Goal: Check status: Check status

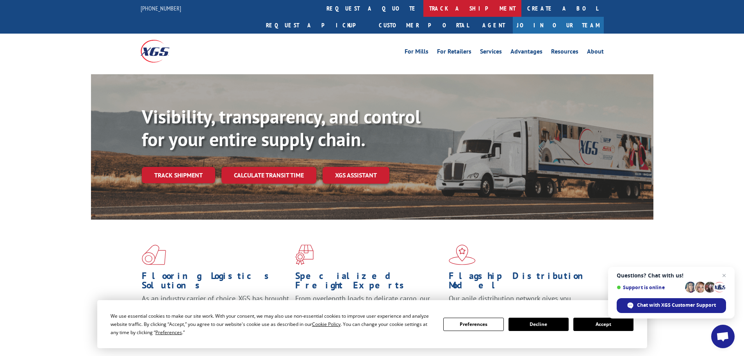
click at [424, 10] on link "track a shipment" at bounding box center [473, 8] width 98 height 17
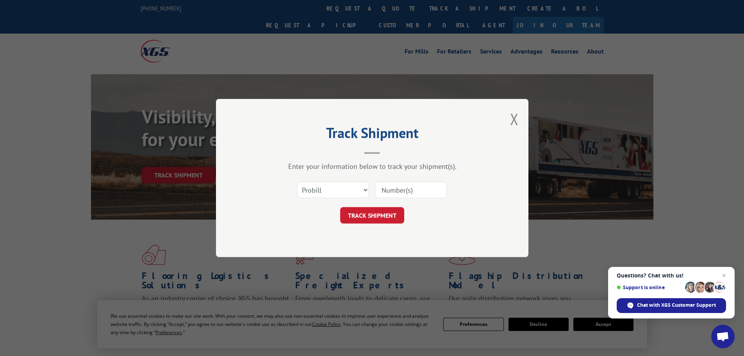
click at [393, 189] on input at bounding box center [411, 190] width 72 height 16
paste input "882962251014"
type input "882962251014"
click at [340, 207] on button "TRACK SHIPMENT" at bounding box center [372, 215] width 64 height 16
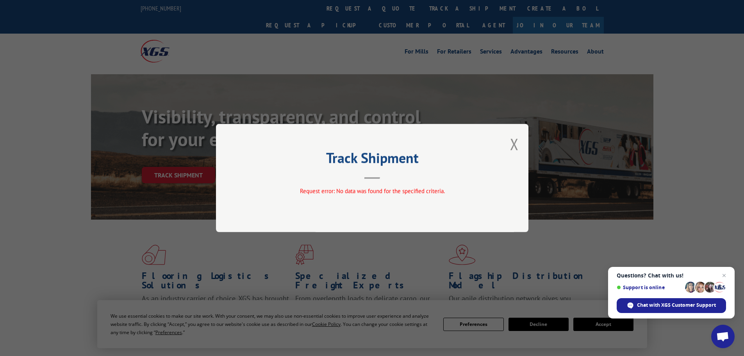
click at [293, 58] on div "Track Shipment Request error: No data was found for the specified criteria." at bounding box center [372, 178] width 744 height 356
click at [516, 146] on button "Close modal" at bounding box center [514, 144] width 9 height 21
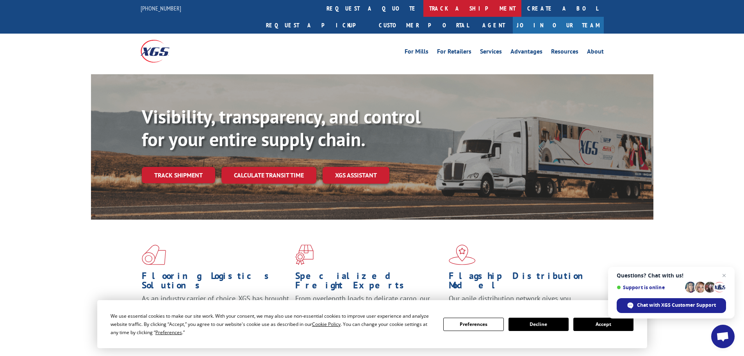
click at [424, 5] on link "track a shipment" at bounding box center [473, 8] width 98 height 17
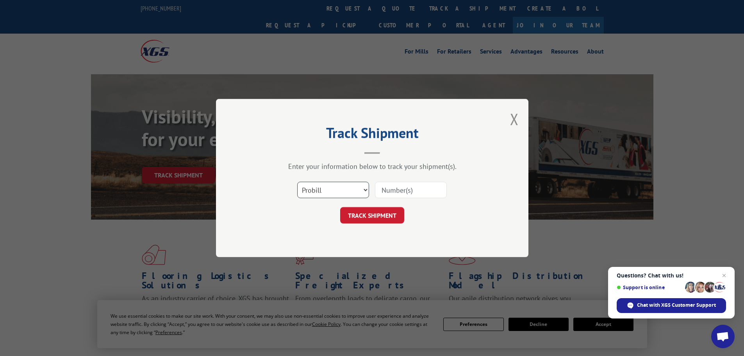
click at [348, 191] on select "Select category... Probill BOL PO" at bounding box center [333, 190] width 72 height 16
select select "po"
click at [297, 182] on select "Select category... Probill BOL PO" at bounding box center [333, 190] width 72 height 16
click at [415, 183] on input at bounding box center [411, 190] width 72 height 16
paste input "42503008"
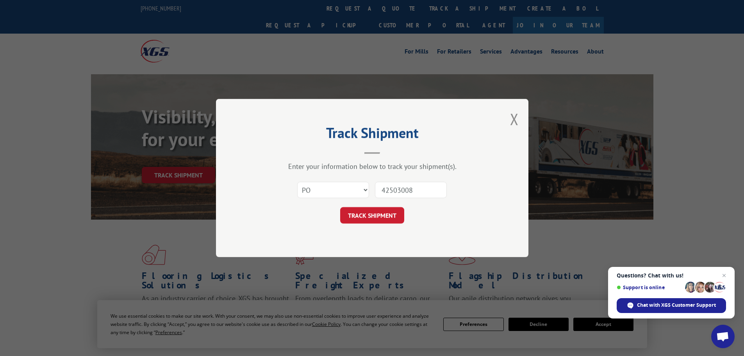
type input "42503008"
click at [340, 207] on button "TRACK SHIPMENT" at bounding box center [372, 215] width 64 height 16
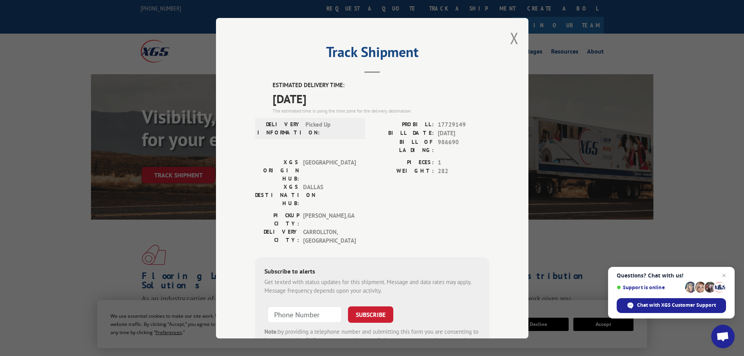
click at [496, 98] on div "Track Shipment ESTIMATED DELIVERY TIME: [DATE] The estimated time is using the …" at bounding box center [372, 178] width 313 height 320
click at [425, 114] on div "ESTIMATED DELIVERY TIME: [DATE] The estimated time is using the time zone for t…" at bounding box center [372, 222] width 234 height 282
click at [449, 92] on span "[DATE]" at bounding box center [381, 98] width 217 height 18
click at [474, 43] on div "Track Shipment ESTIMATED DELIVERY TIME: [DATE] The estimated time is using the …" at bounding box center [372, 178] width 313 height 320
click at [310, 102] on span "[DATE]" at bounding box center [381, 98] width 217 height 18
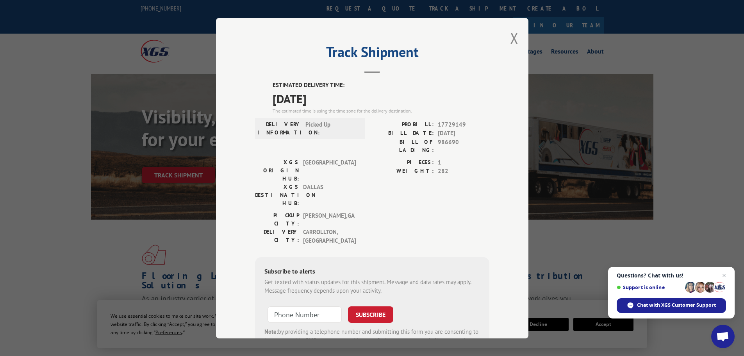
click at [310, 102] on span "[DATE]" at bounding box center [381, 98] width 217 height 18
copy span "[DATE]"
